Goal: Task Accomplishment & Management: Use online tool/utility

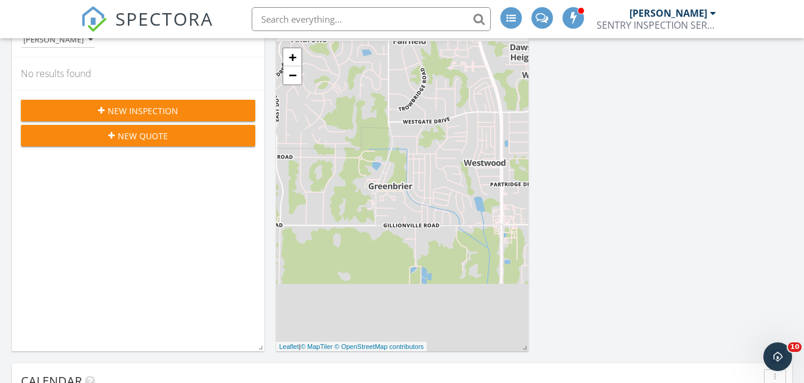
scroll to position [120, 0]
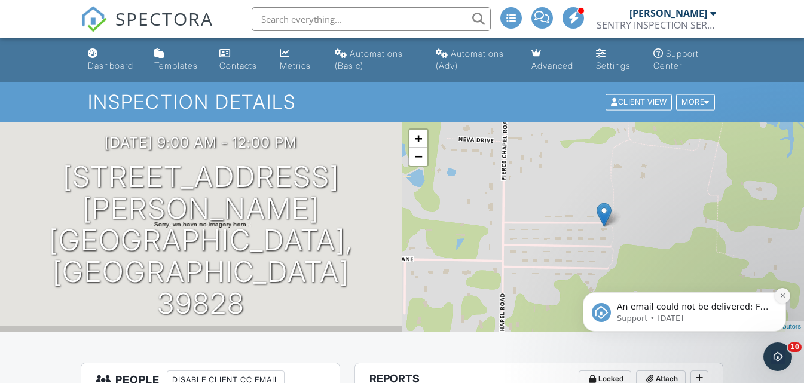
click at [785, 295] on icon "Dismiss notification" at bounding box center [782, 295] width 7 height 7
